Goal: Information Seeking & Learning: Learn about a topic

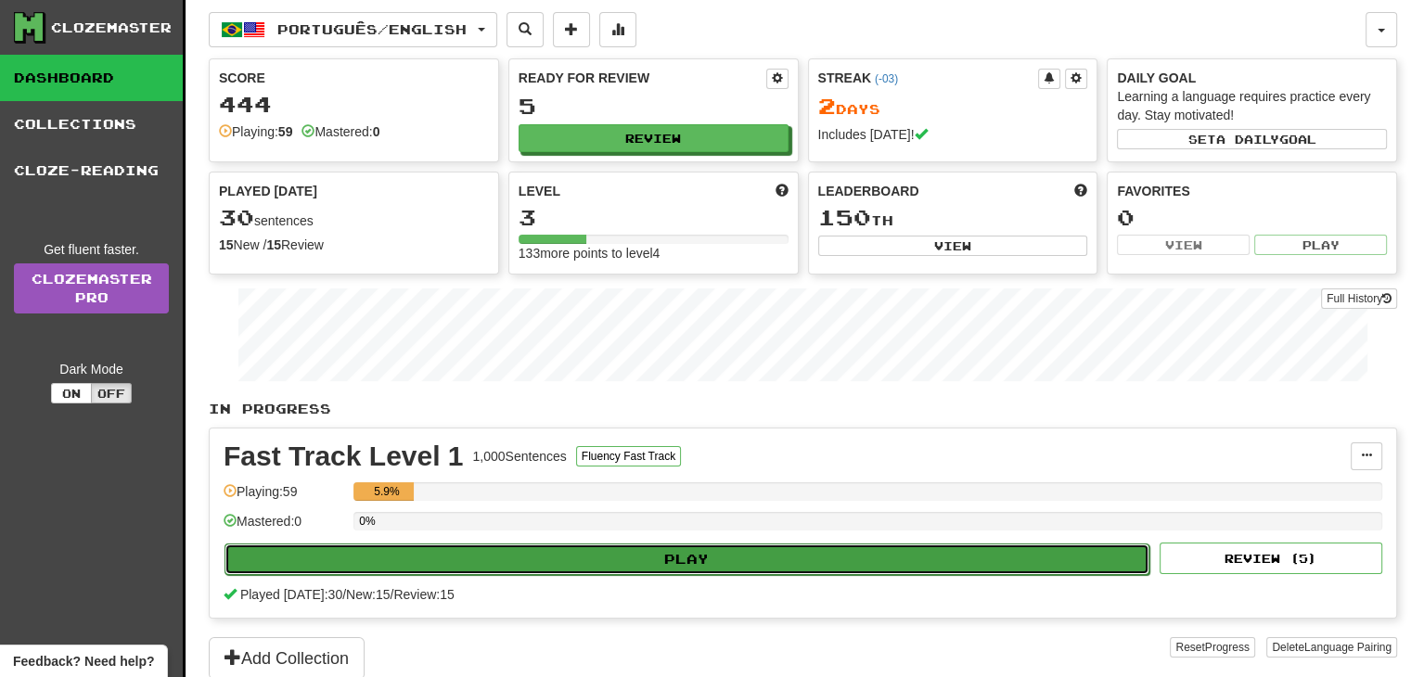
click at [627, 558] on button "Play" at bounding box center [686, 560] width 925 height 32
select select "**"
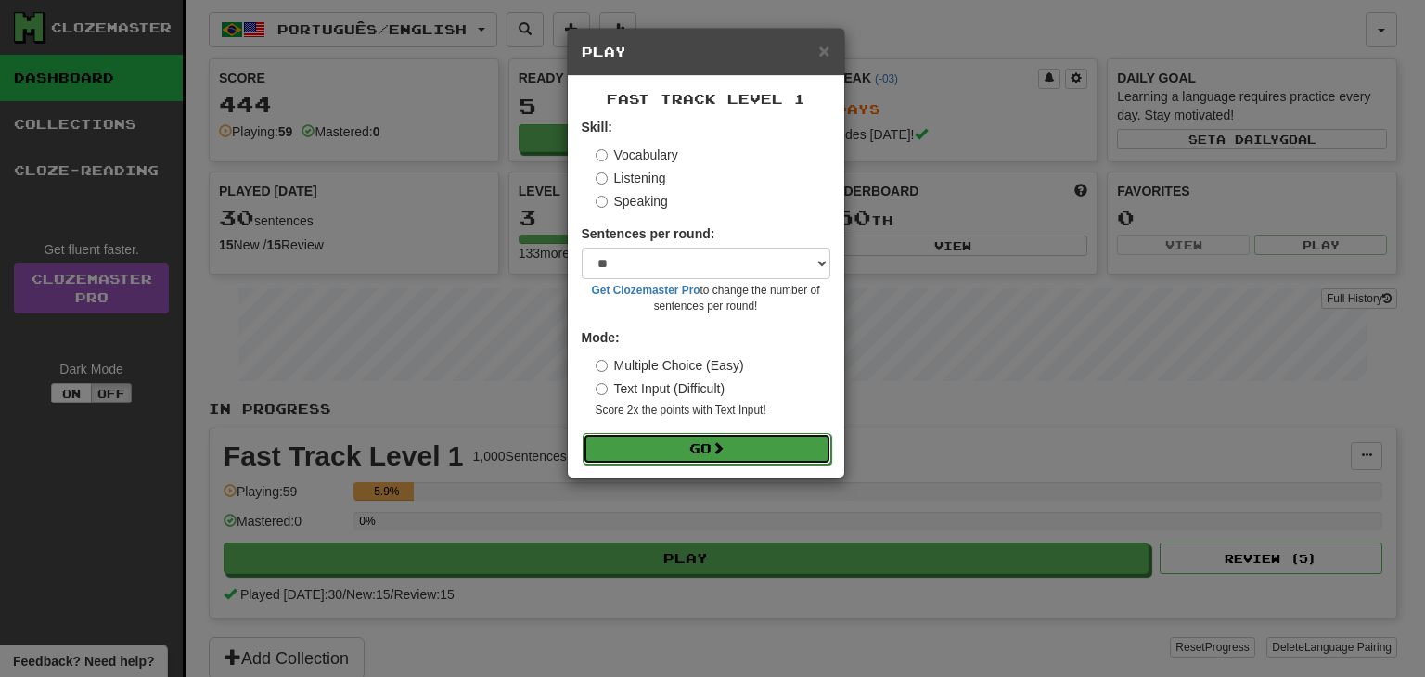
click at [683, 454] on button "Go" at bounding box center [707, 449] width 249 height 32
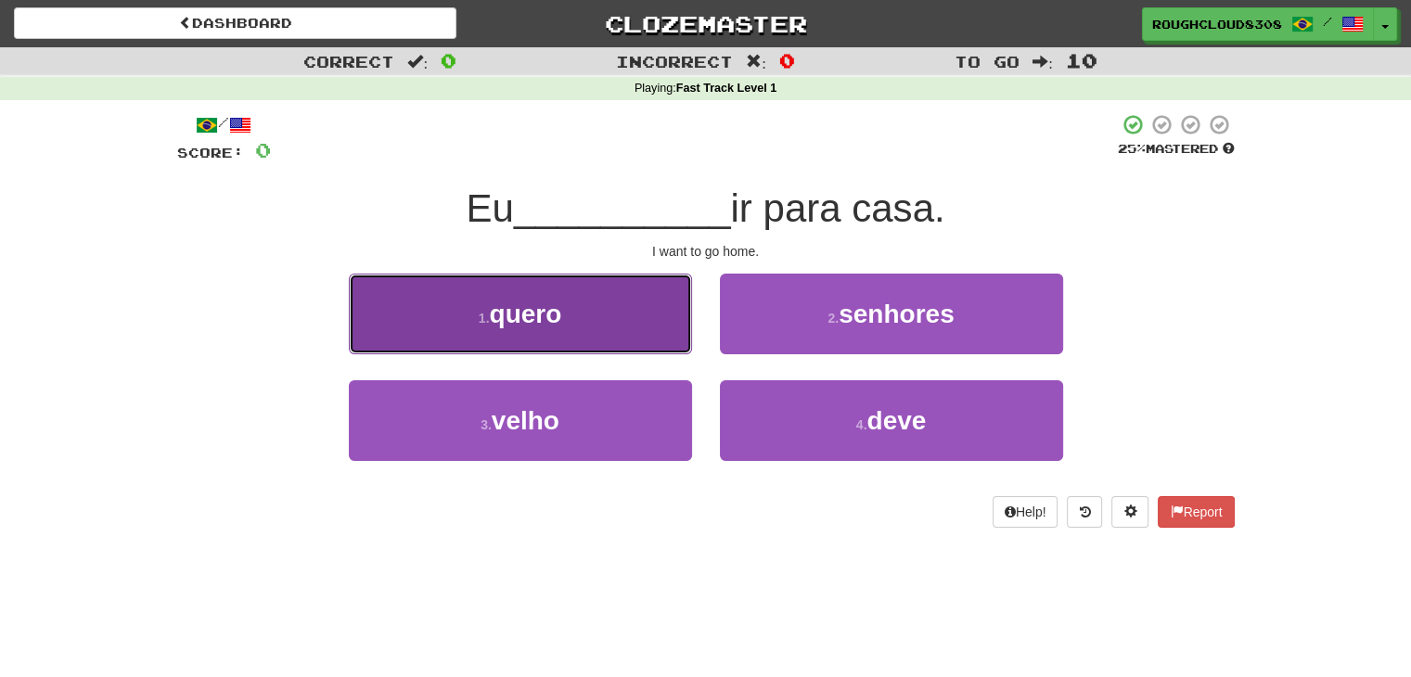
click at [602, 314] on button "1 . quero" at bounding box center [520, 314] width 343 height 81
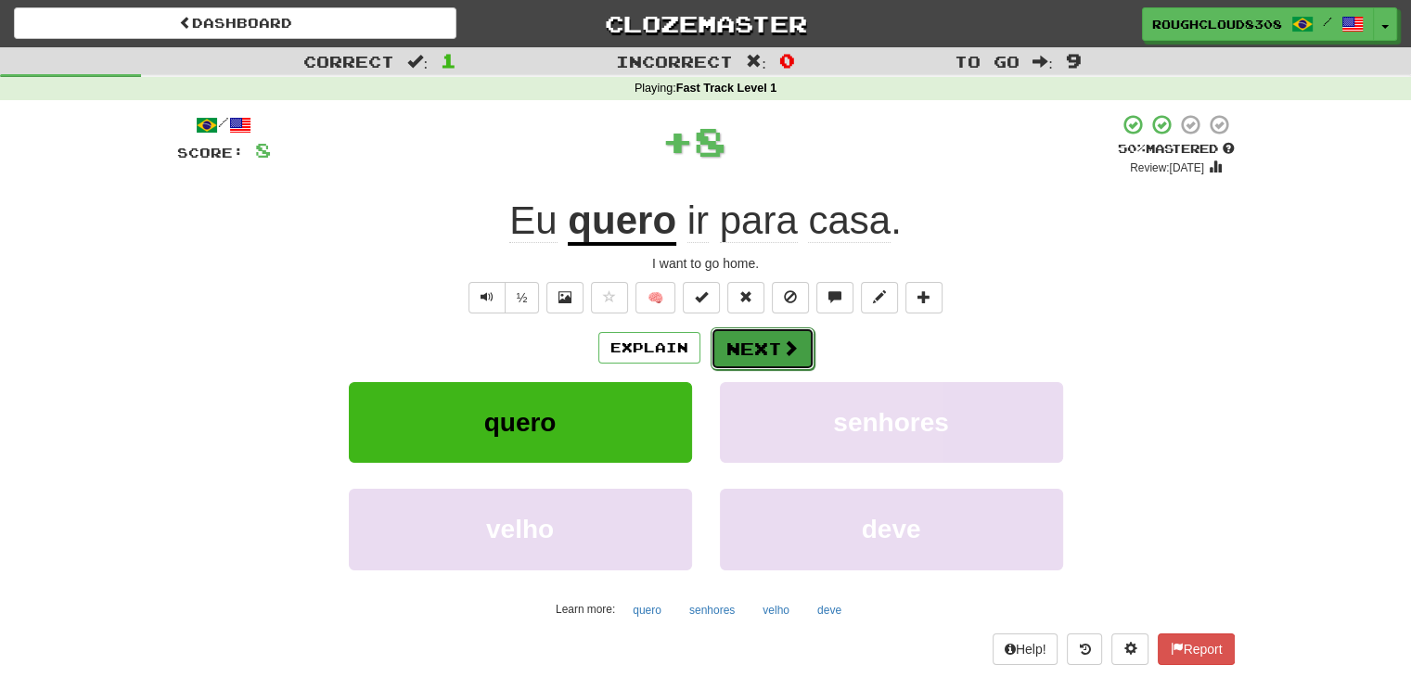
click at [722, 353] on button "Next" at bounding box center [763, 348] width 104 height 43
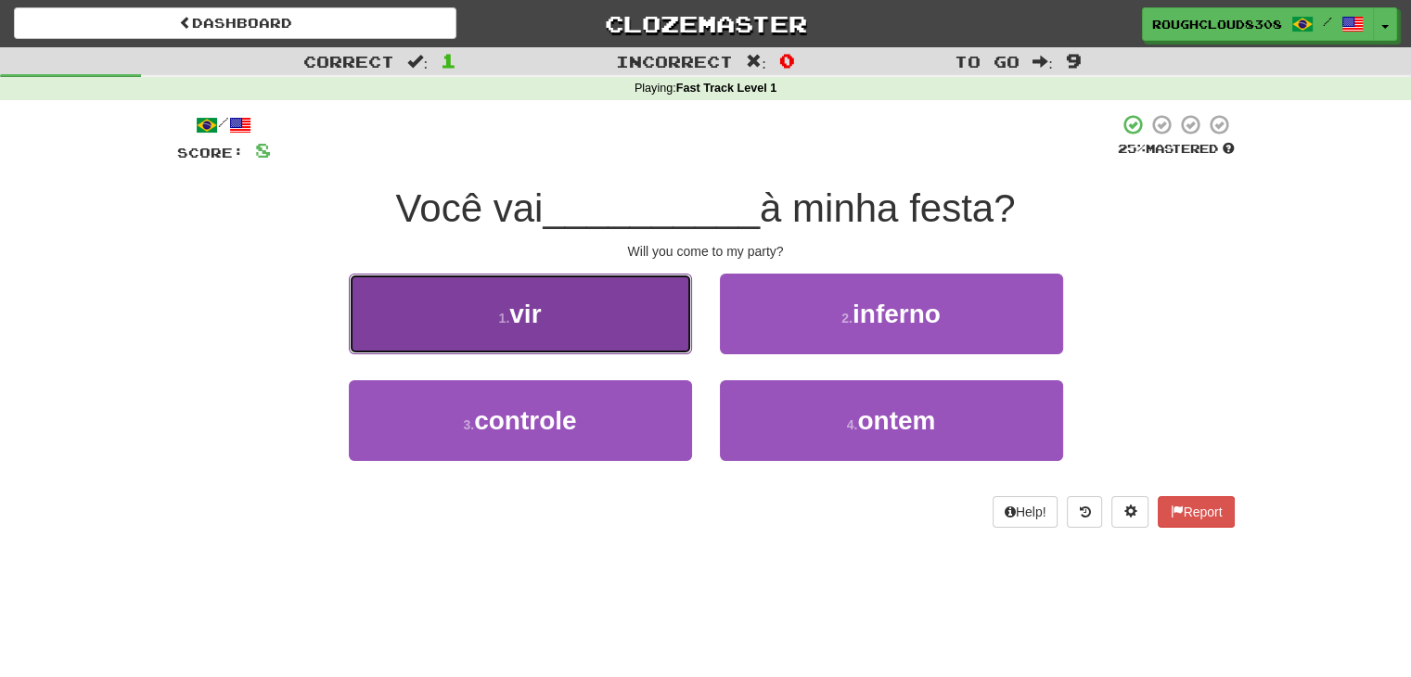
click at [620, 304] on button "1 . vir" at bounding box center [520, 314] width 343 height 81
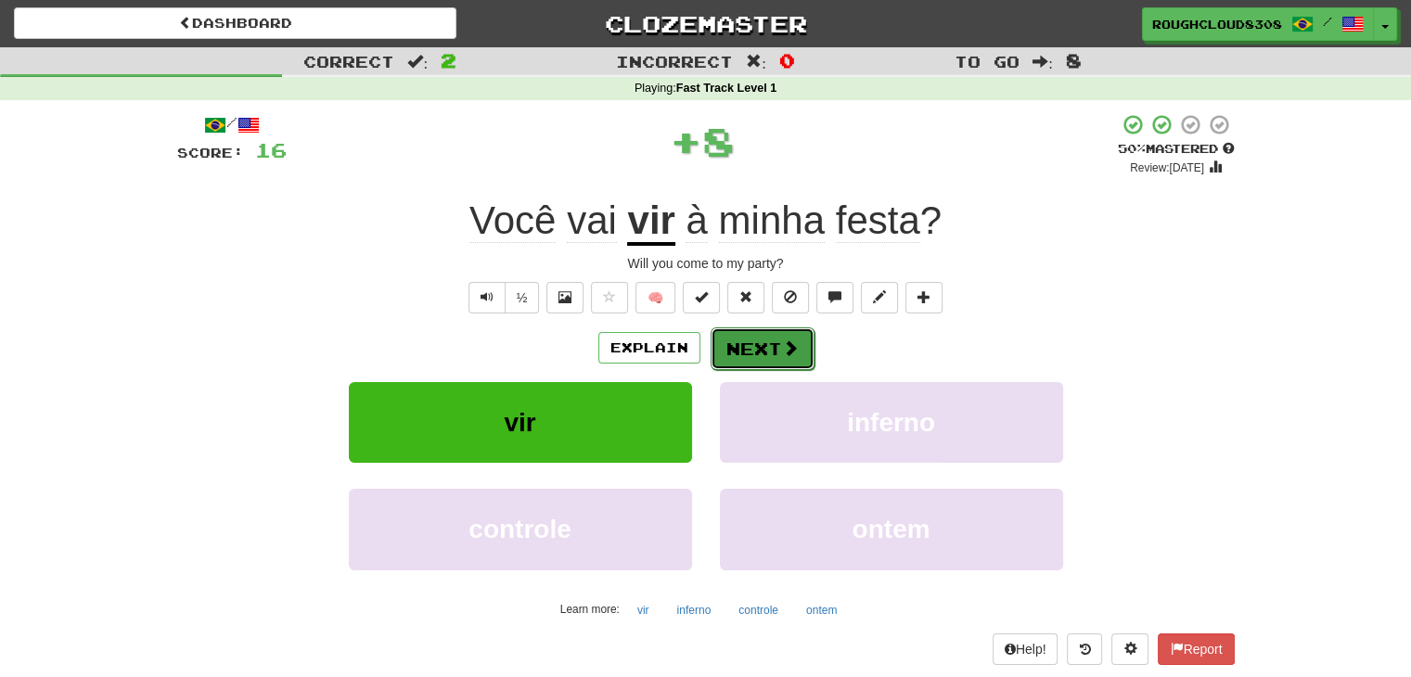
click at [768, 366] on button "Next" at bounding box center [763, 348] width 104 height 43
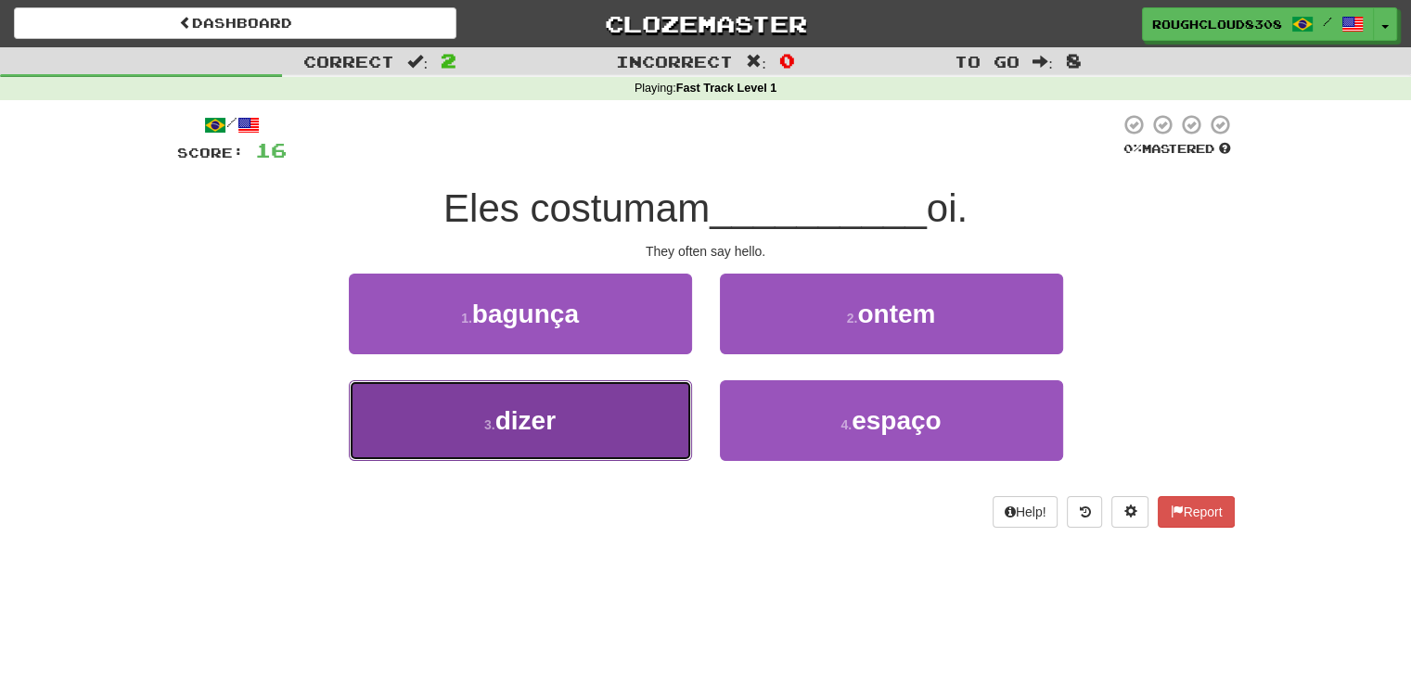
click at [643, 442] on button "3 . dizer" at bounding box center [520, 420] width 343 height 81
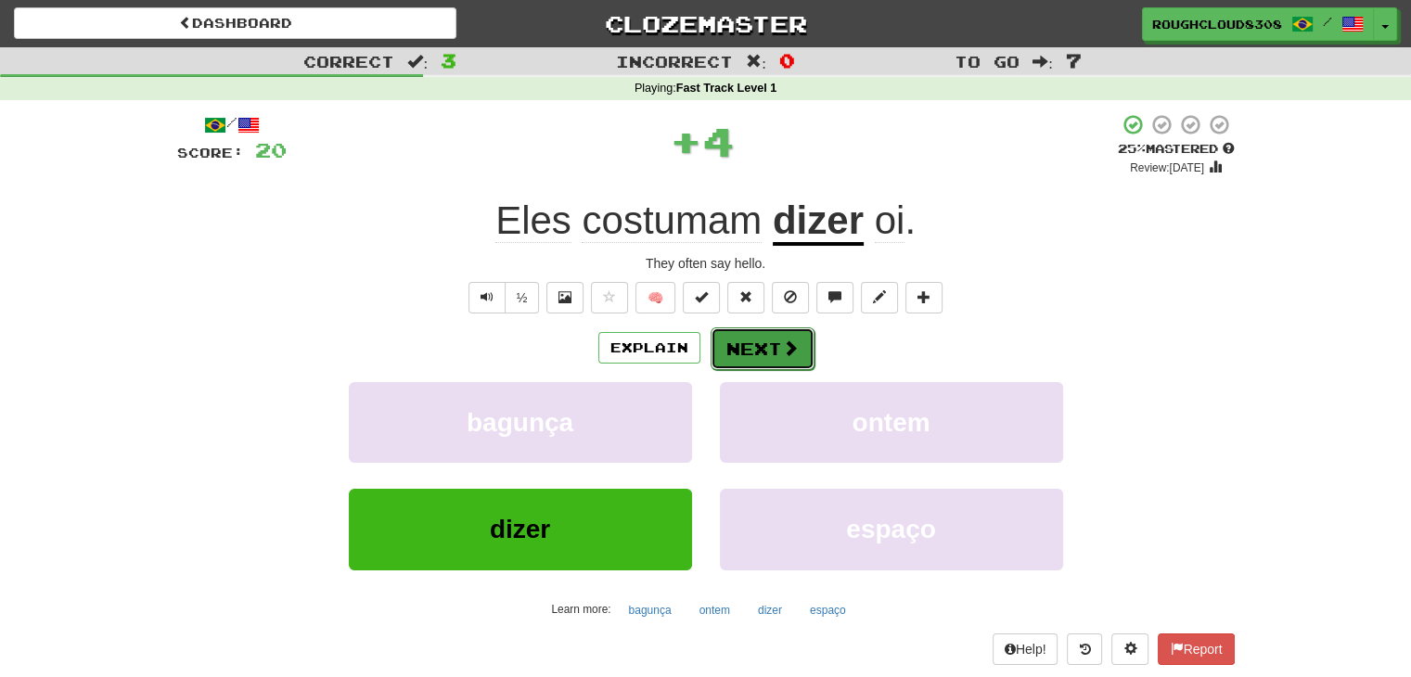
click at [761, 355] on button "Next" at bounding box center [763, 348] width 104 height 43
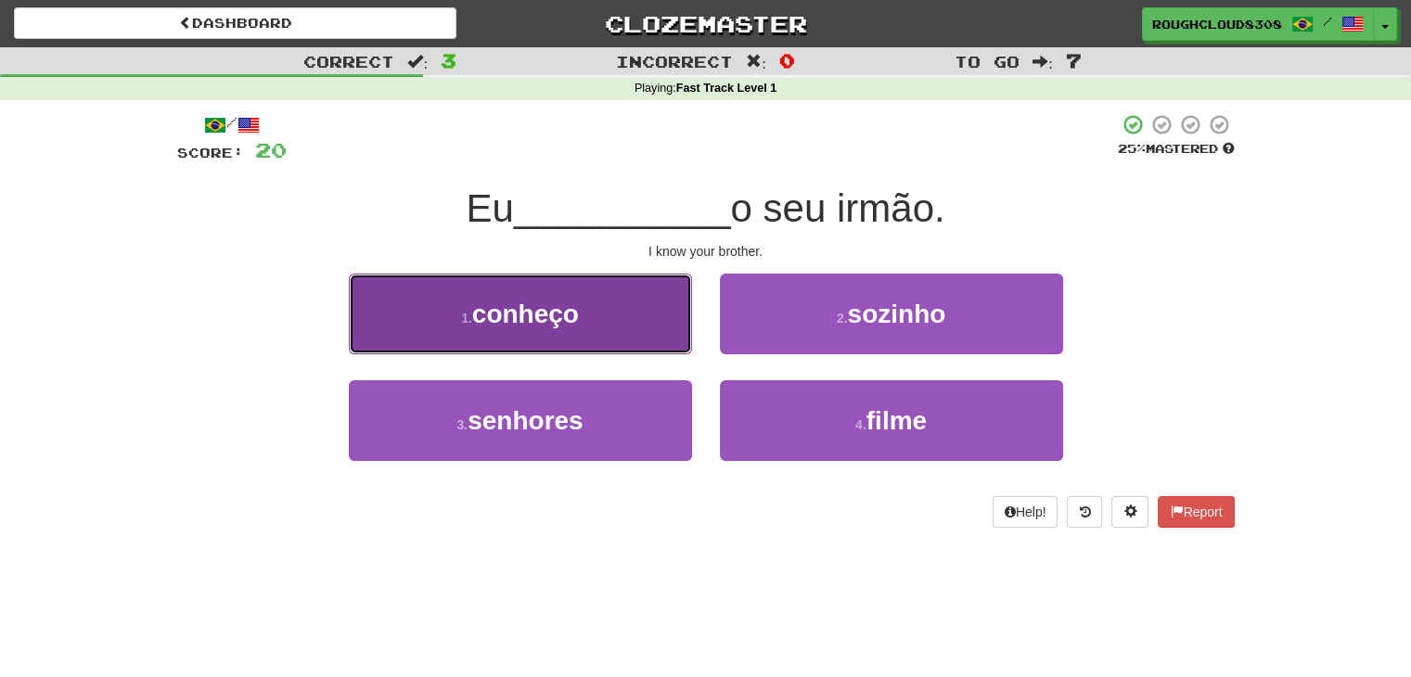
click at [497, 300] on span "conheço" at bounding box center [525, 314] width 107 height 29
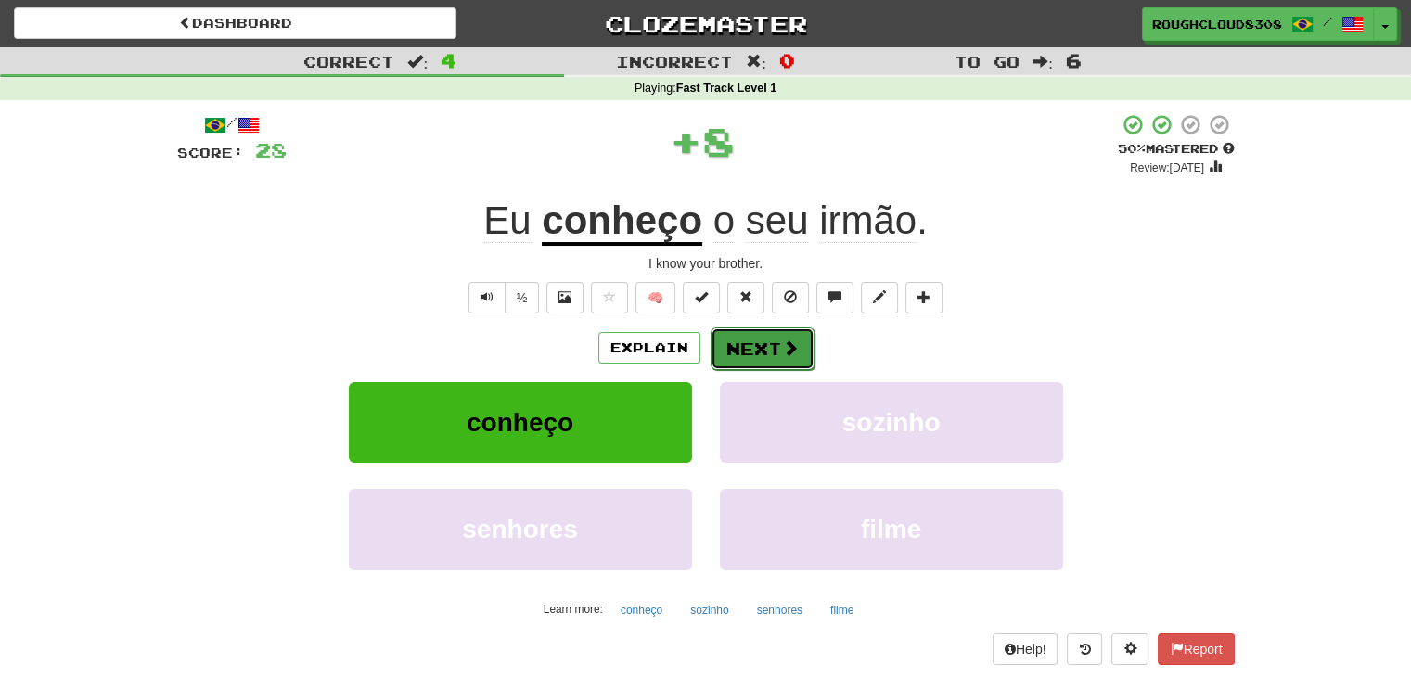
click at [757, 342] on button "Next" at bounding box center [763, 348] width 104 height 43
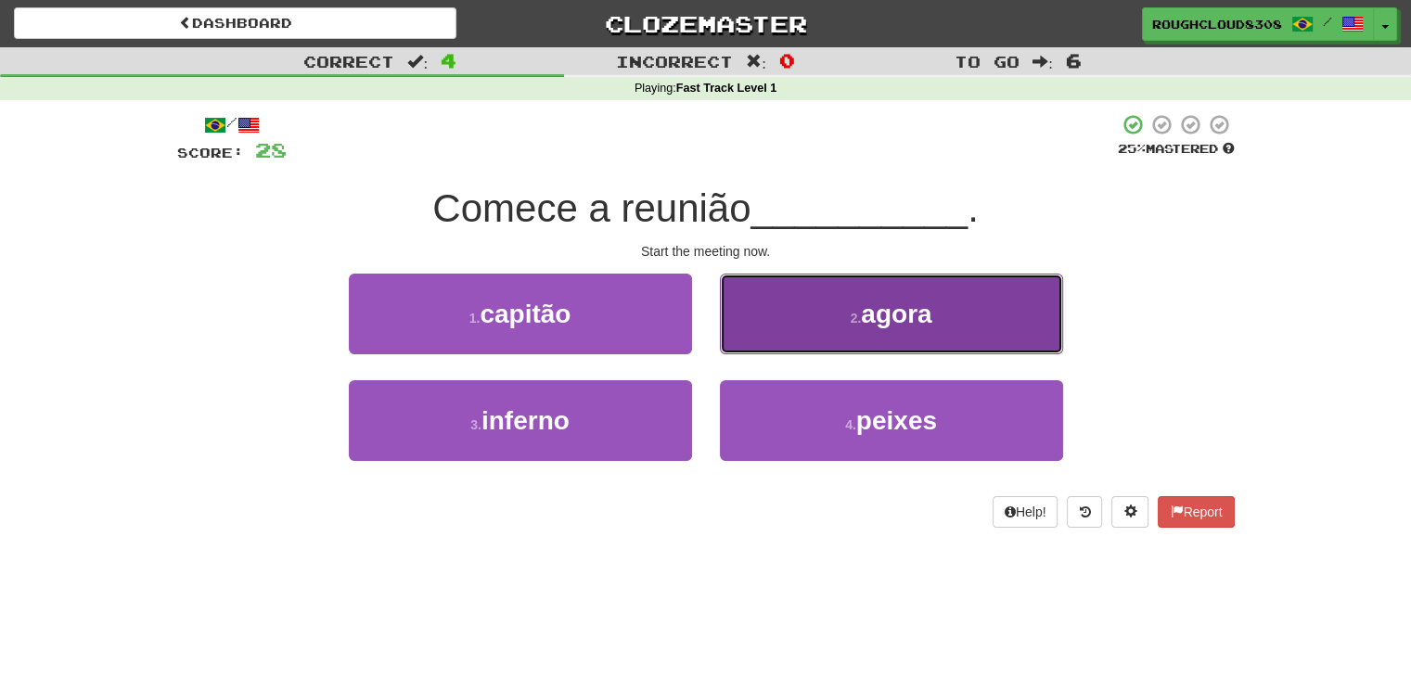
click at [853, 314] on small "2 ." at bounding box center [856, 318] width 11 height 15
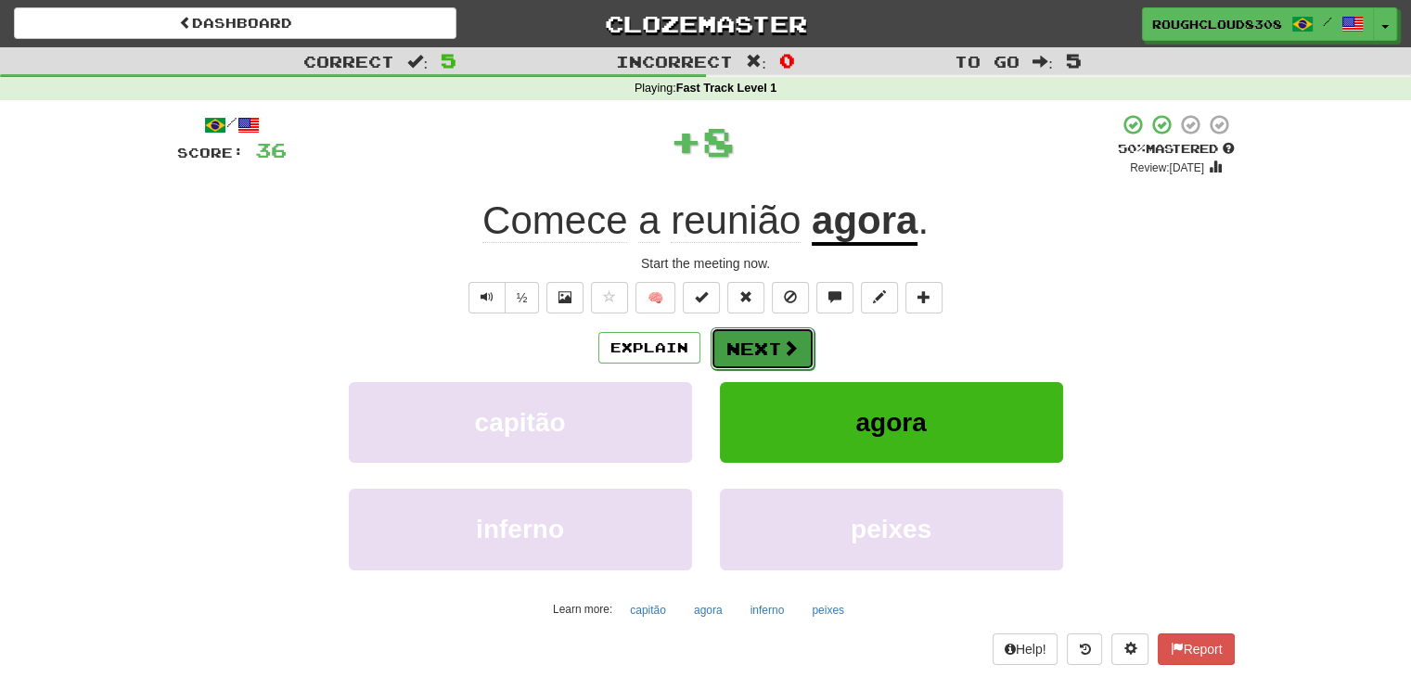
click at [776, 344] on button "Next" at bounding box center [763, 348] width 104 height 43
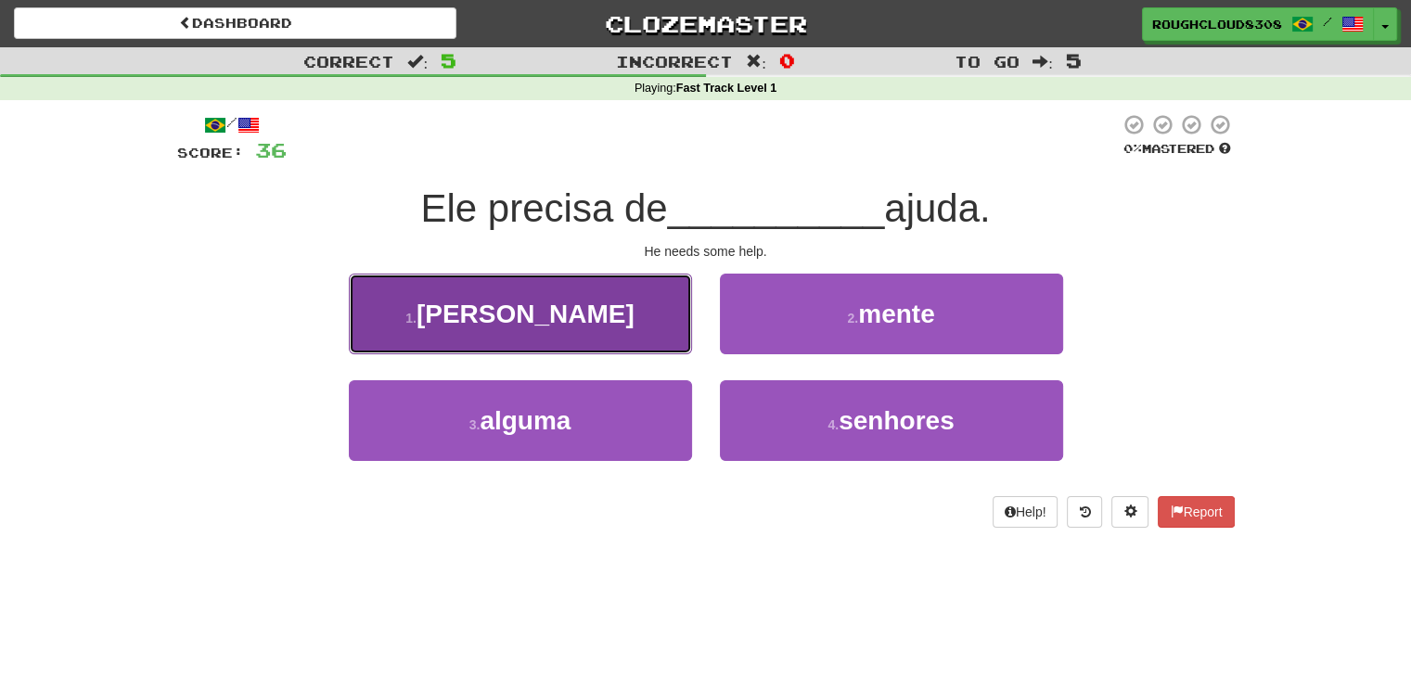
click at [644, 316] on button "1 . [PERSON_NAME]" at bounding box center [520, 314] width 343 height 81
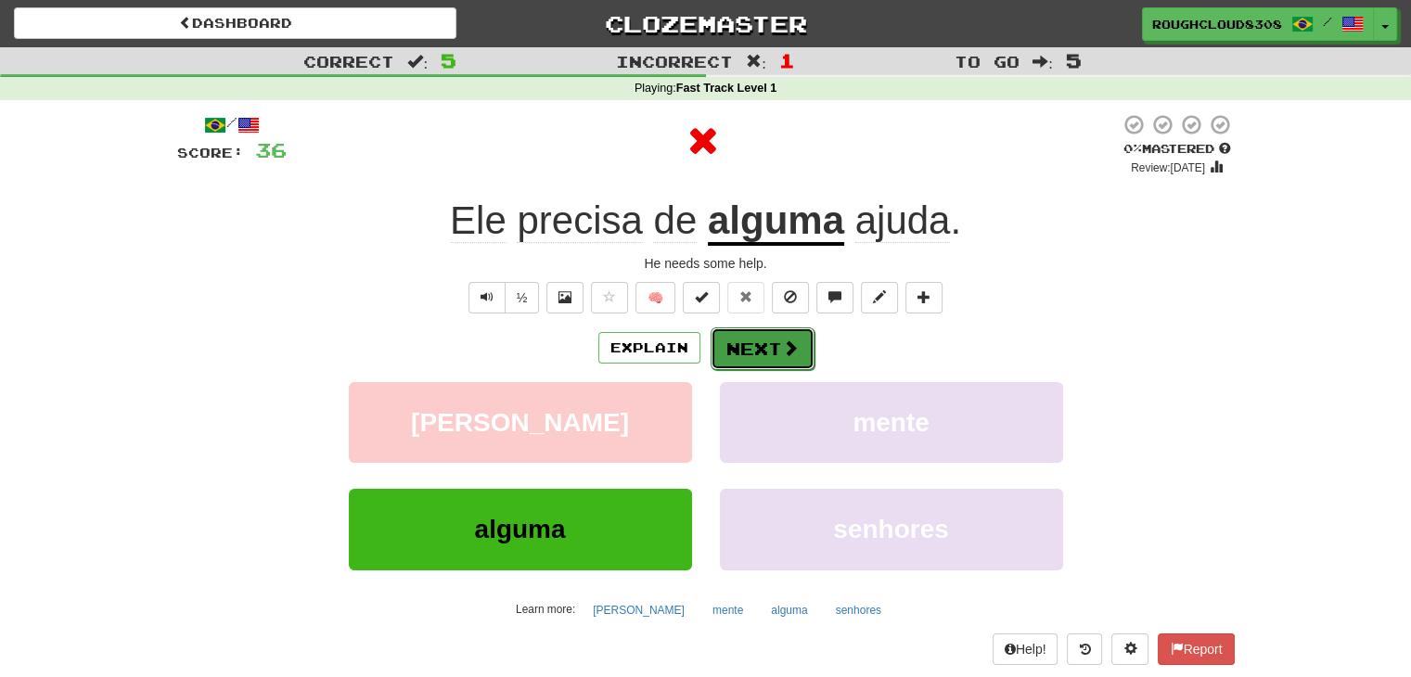
click at [772, 352] on button "Next" at bounding box center [763, 348] width 104 height 43
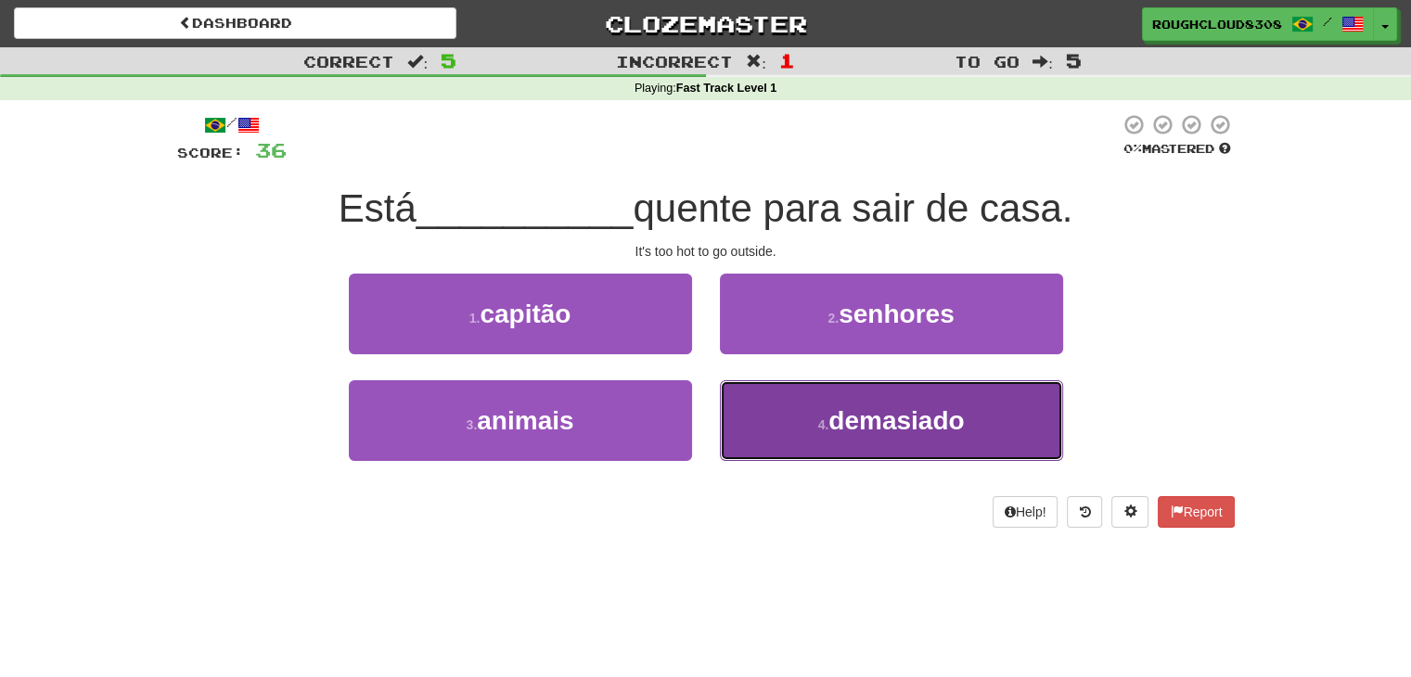
click at [894, 451] on button "4 . demasiado" at bounding box center [891, 420] width 343 height 81
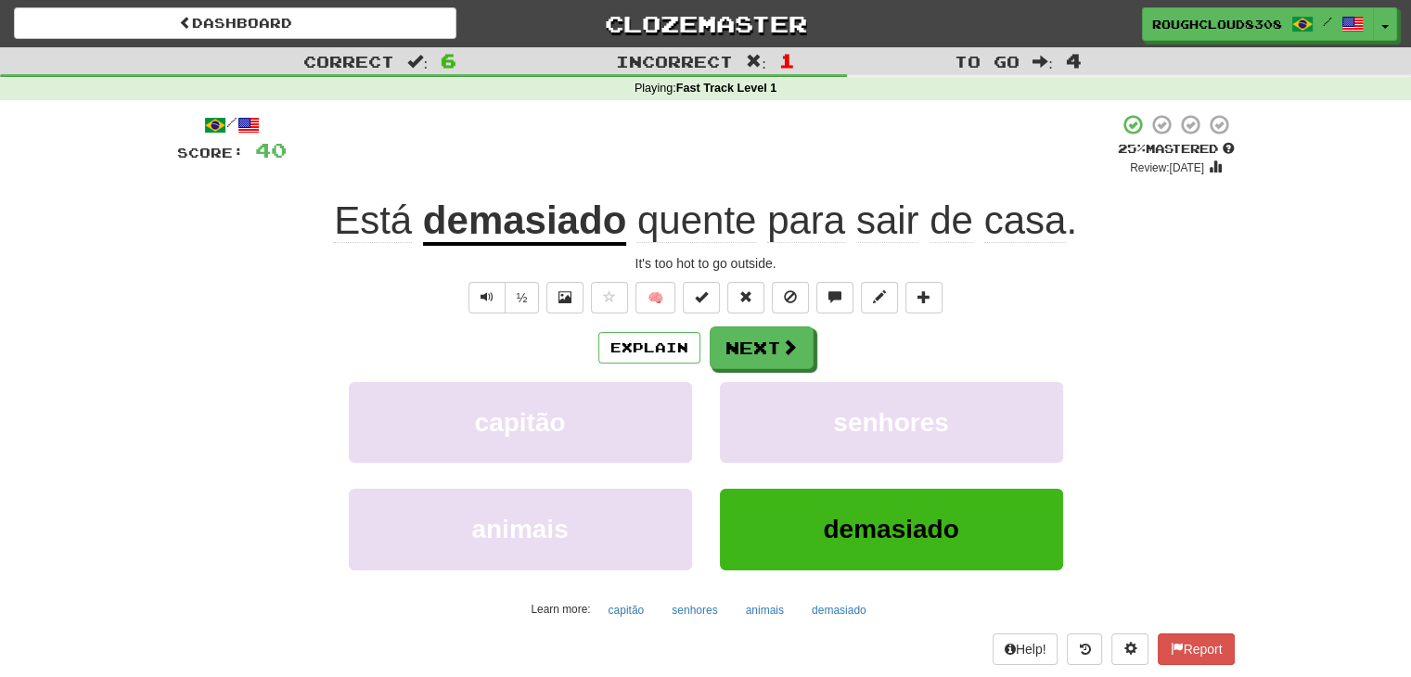
click at [524, 218] on u "demasiado" at bounding box center [524, 222] width 203 height 47
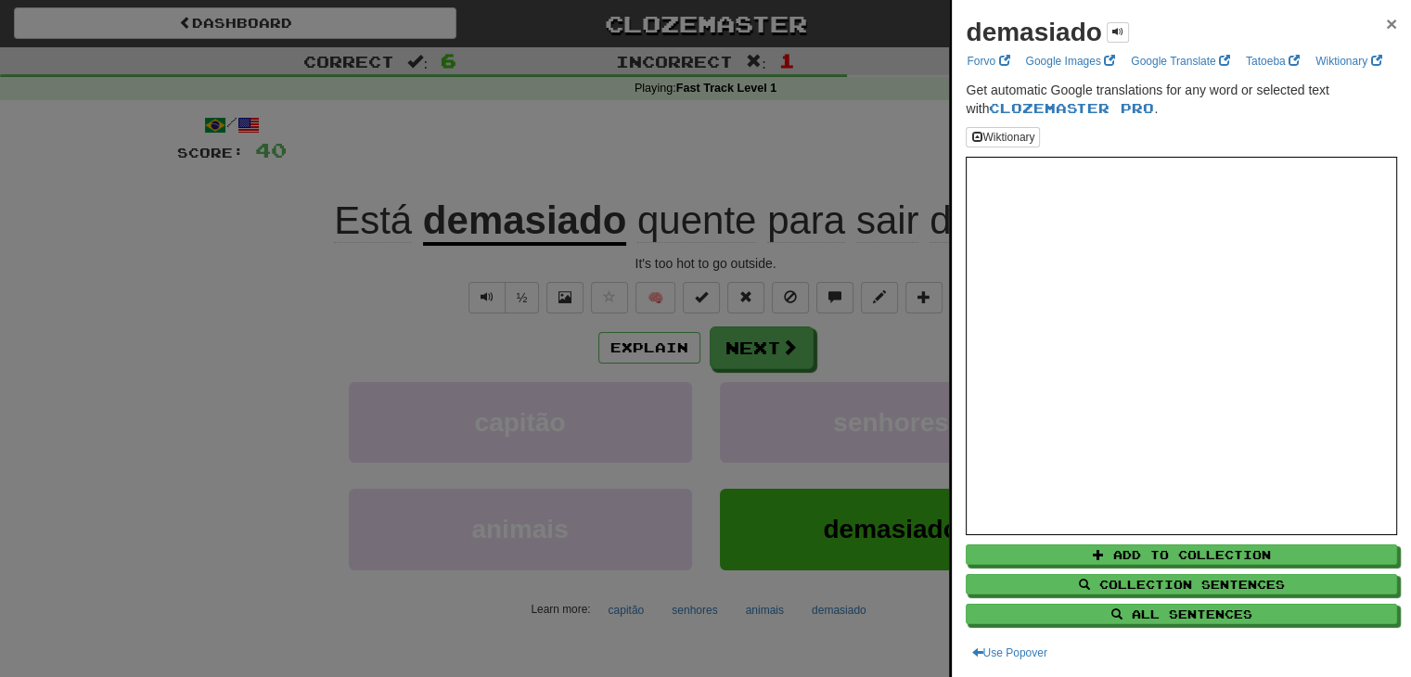
click at [1386, 31] on span "×" at bounding box center [1391, 23] width 11 height 21
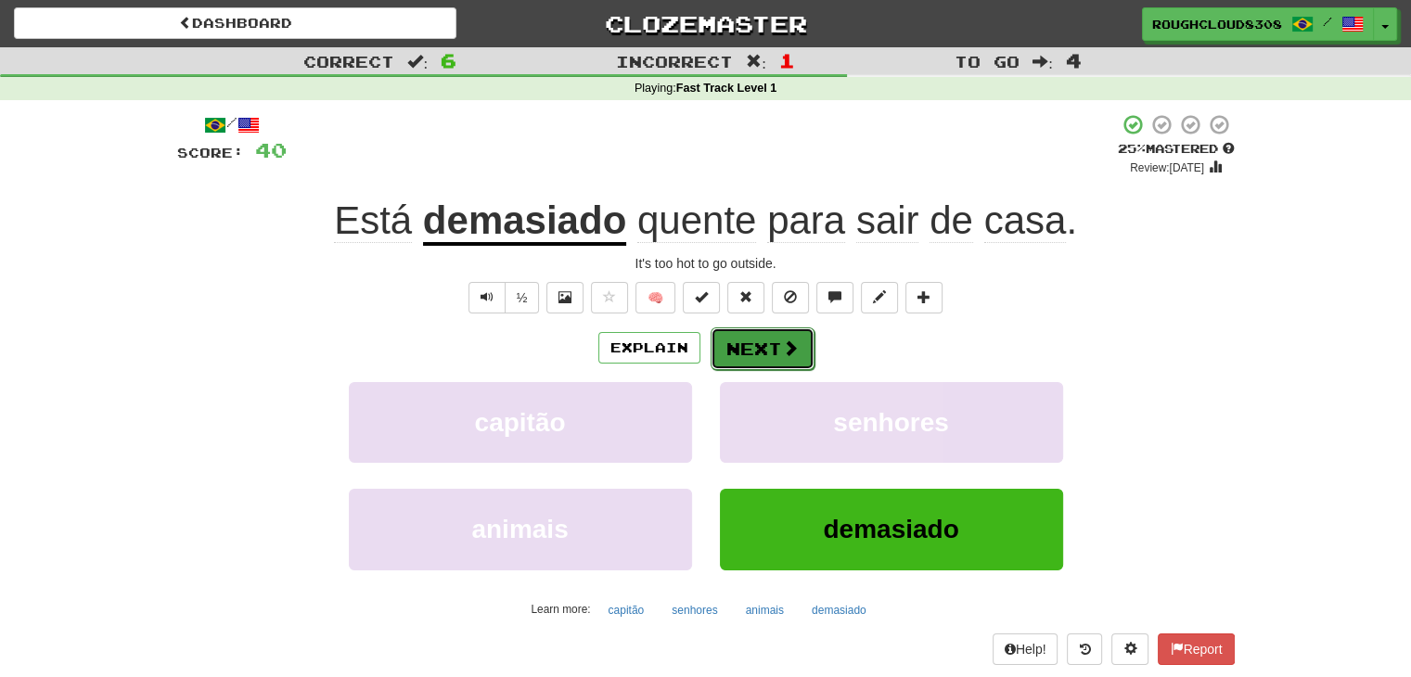
click at [810, 342] on button "Next" at bounding box center [763, 348] width 104 height 43
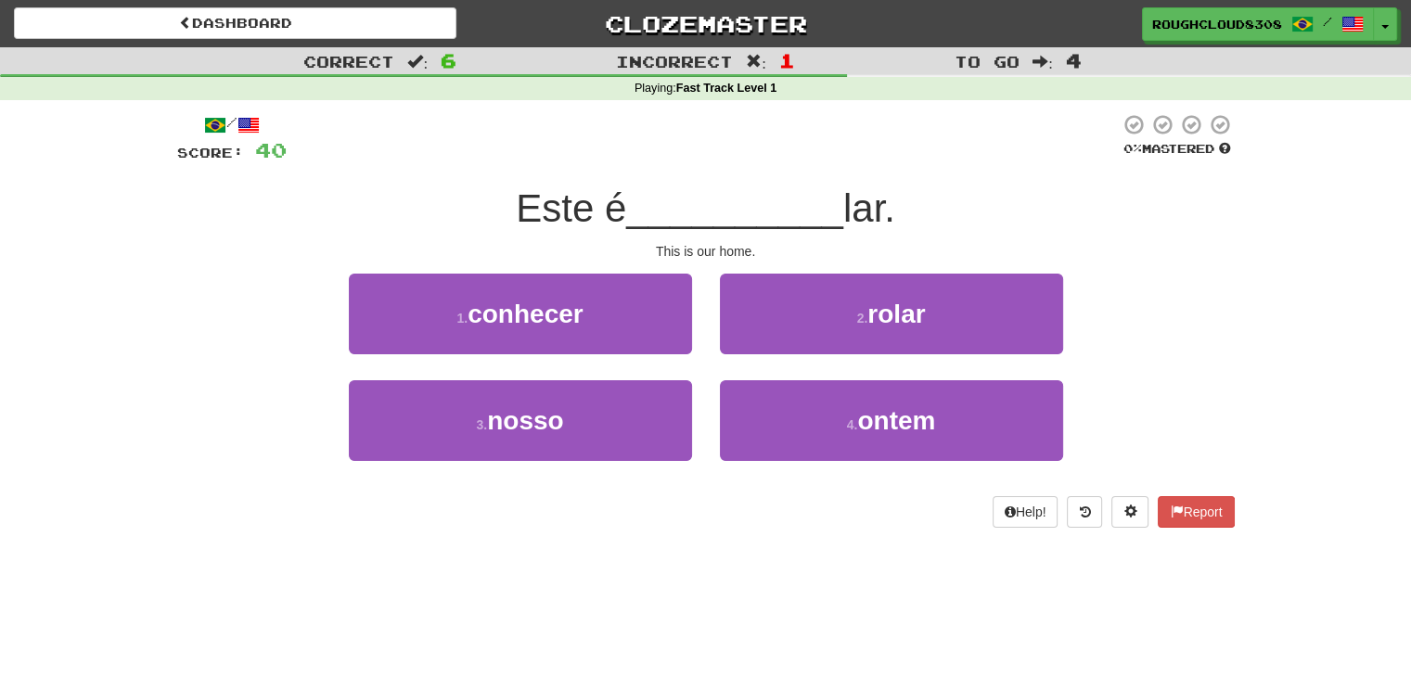
click at [553, 201] on span "Este é" at bounding box center [571, 208] width 110 height 44
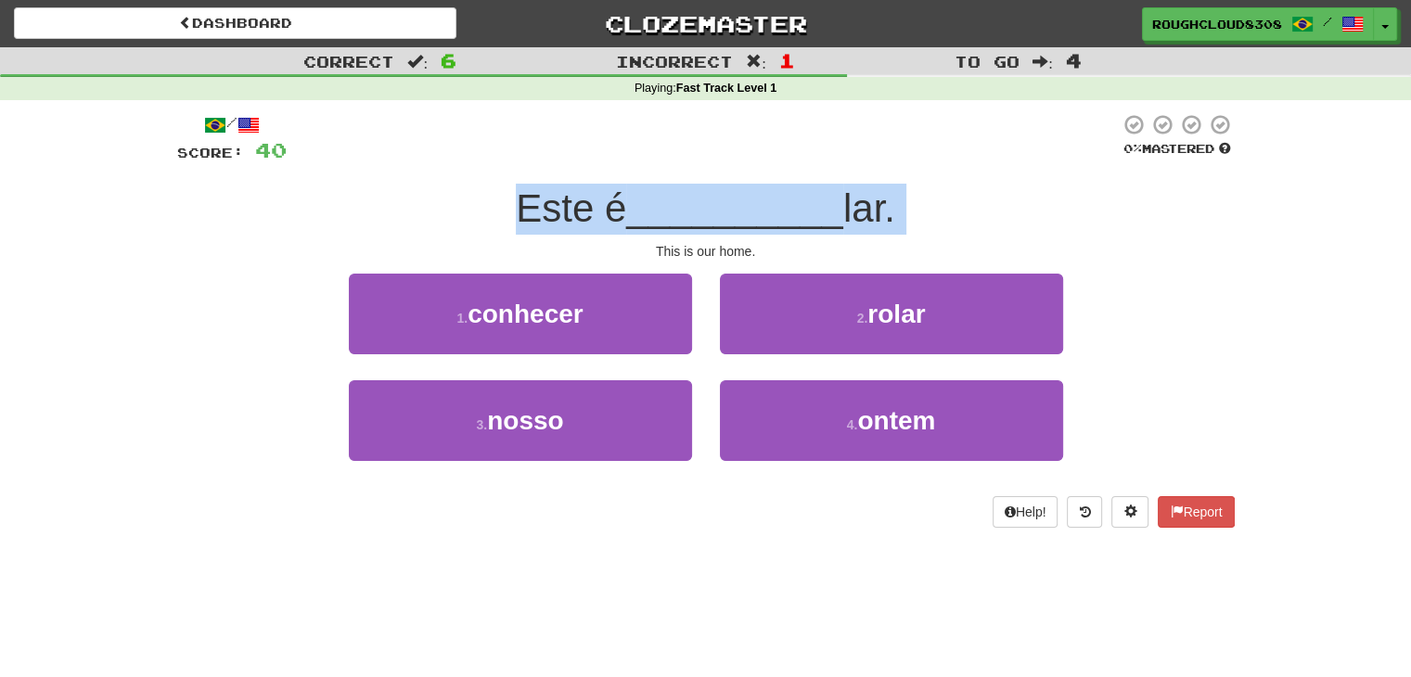
click at [553, 201] on span "Este é" at bounding box center [571, 208] width 110 height 44
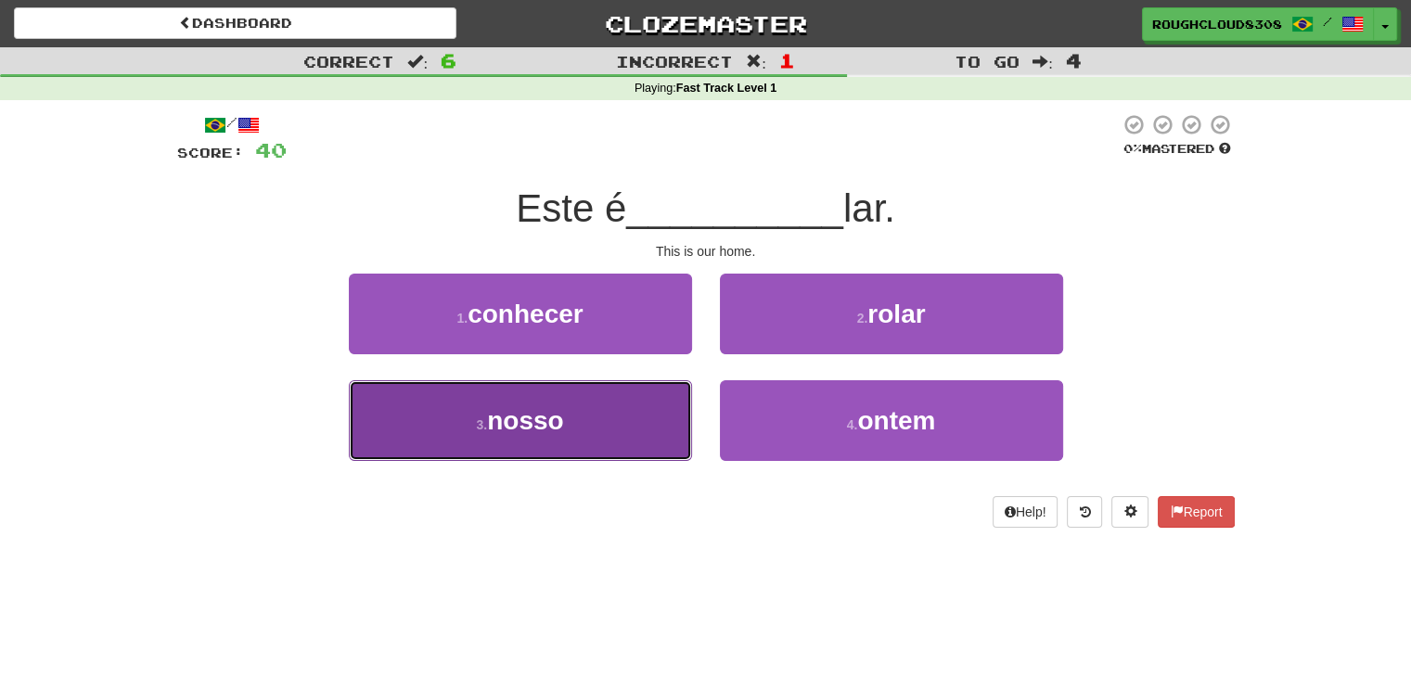
click at [641, 431] on button "3 . nosso" at bounding box center [520, 420] width 343 height 81
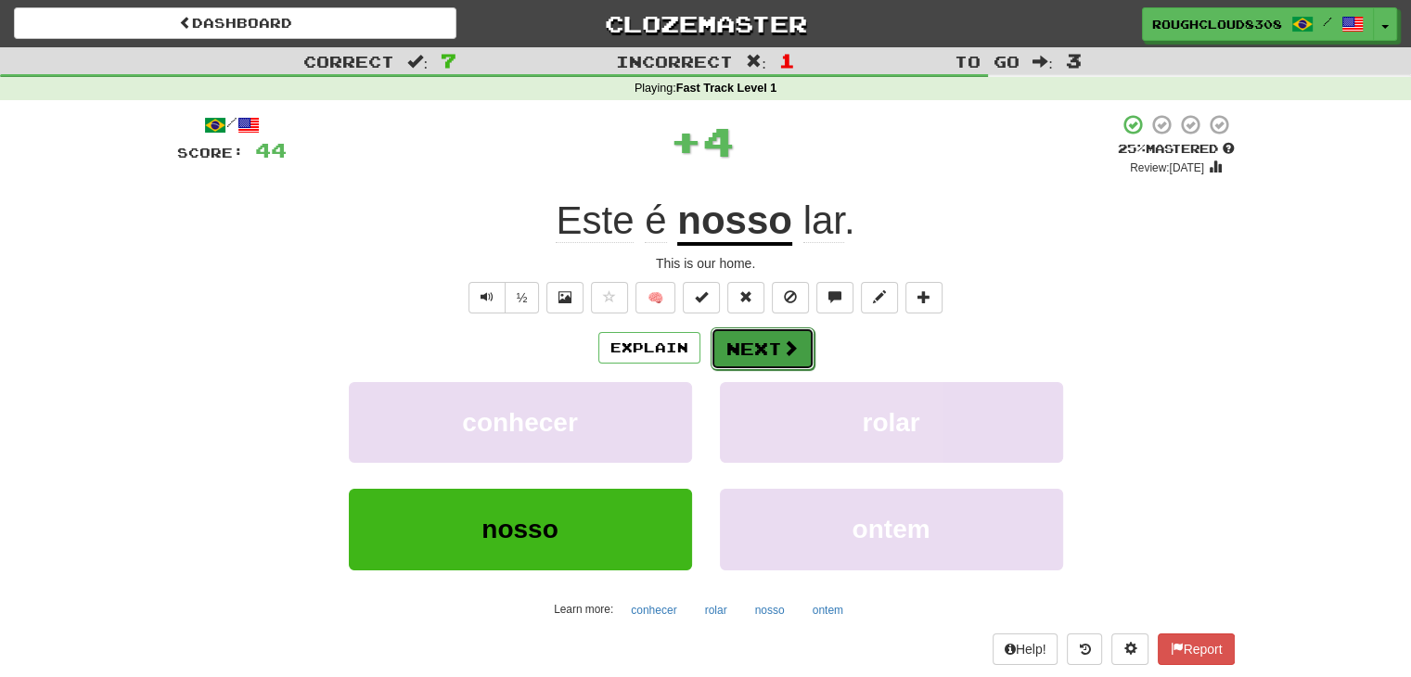
click at [789, 359] on button "Next" at bounding box center [763, 348] width 104 height 43
